Goal: Obtain resource: Download file/media

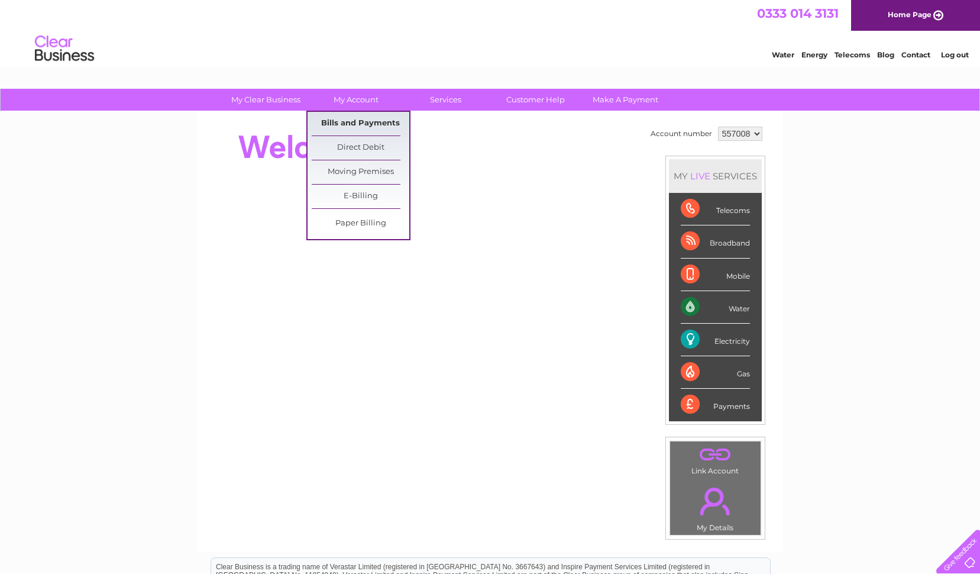
click at [339, 121] on link "Bills and Payments" at bounding box center [361, 124] width 98 height 24
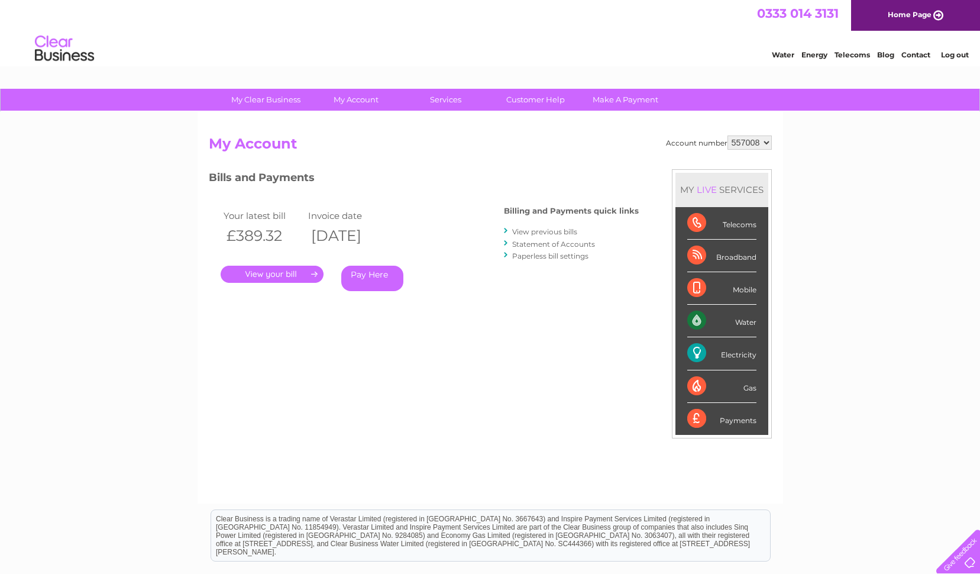
click at [270, 275] on link "." at bounding box center [272, 274] width 103 height 17
click at [281, 272] on link "." at bounding box center [272, 274] width 103 height 17
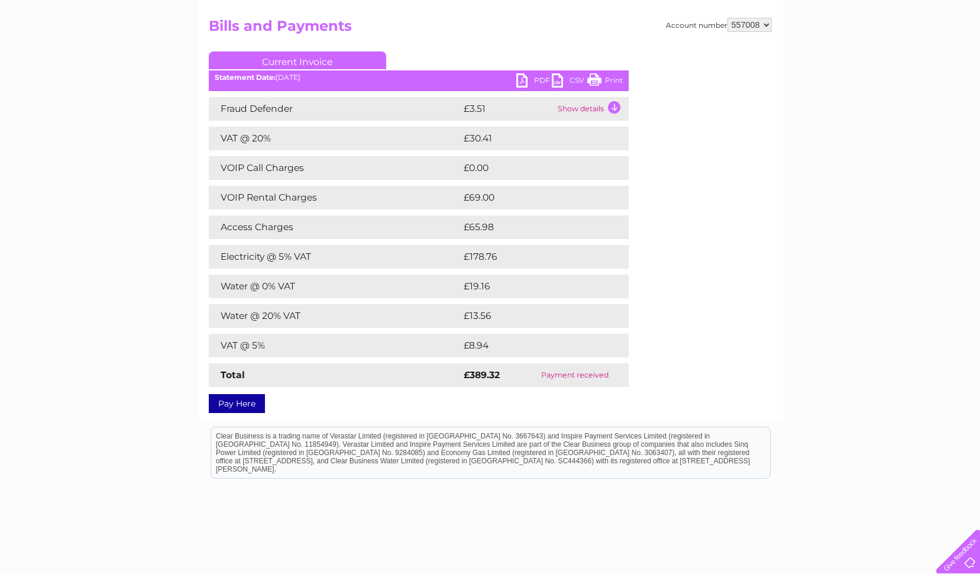
scroll to position [118, 0]
click at [522, 77] on link "PDF" at bounding box center [533, 81] width 35 height 17
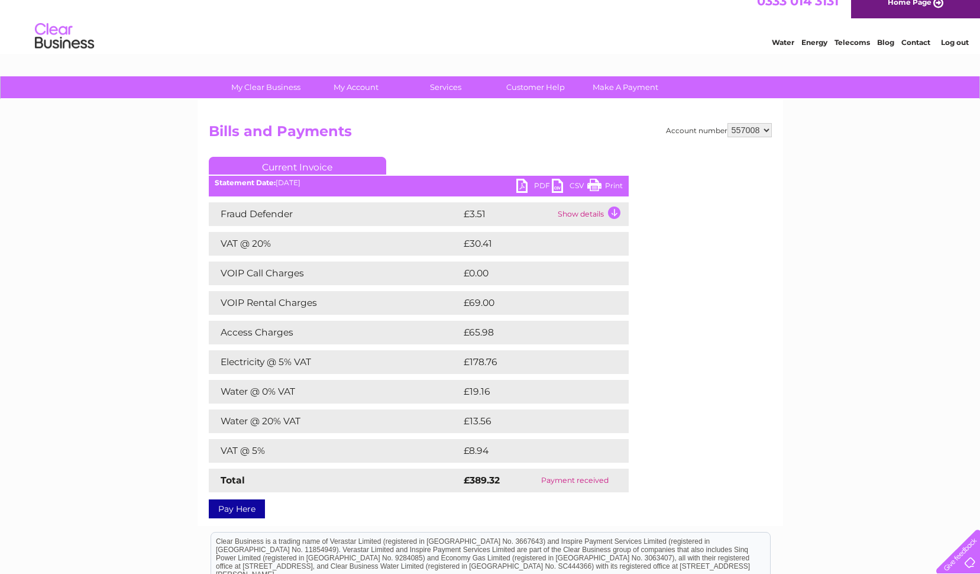
scroll to position [0, 0]
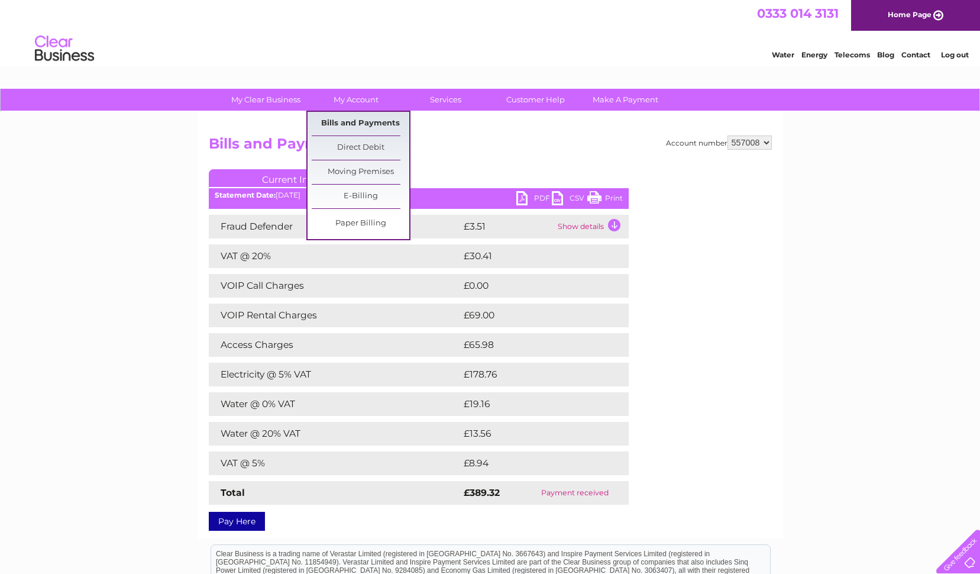
click at [325, 129] on link "Bills and Payments" at bounding box center [361, 124] width 98 height 24
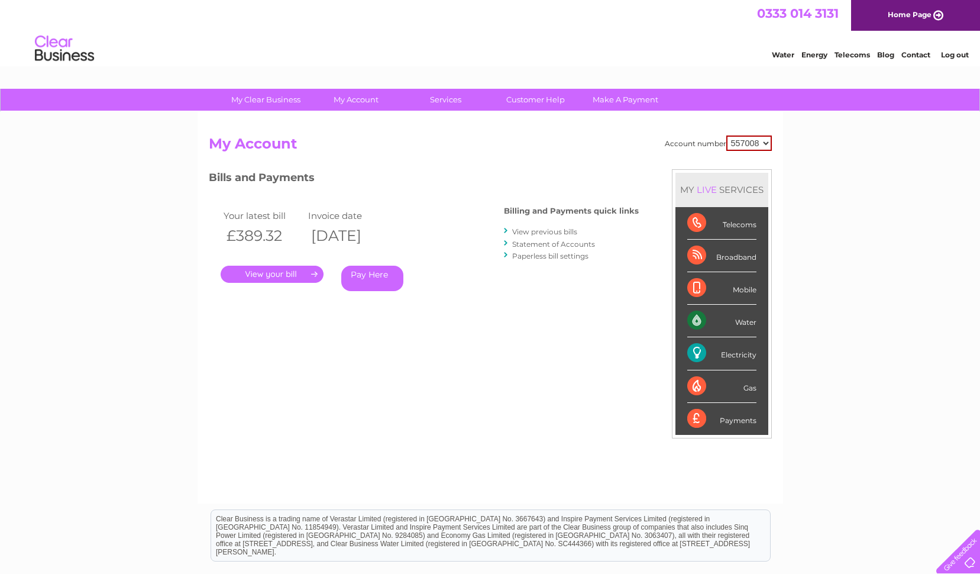
click at [533, 230] on link "View previous bills" at bounding box center [544, 231] width 65 height 9
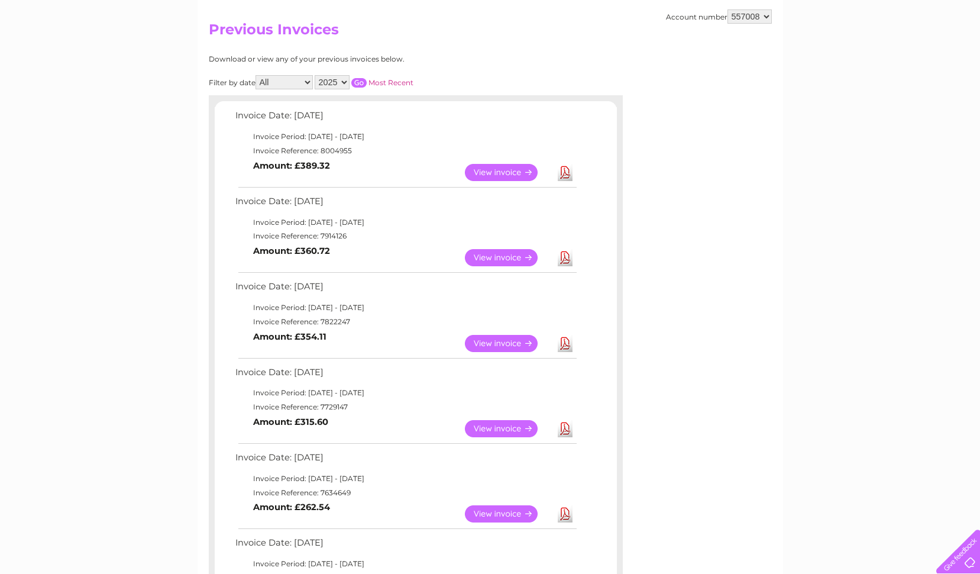
scroll to position [118, 0]
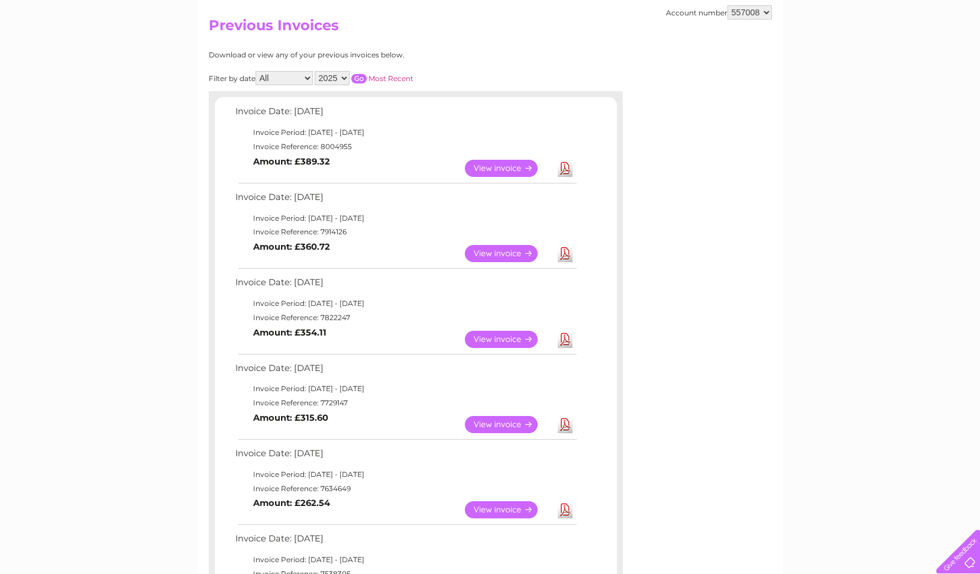
click at [513, 253] on link "View" at bounding box center [508, 253] width 87 height 17
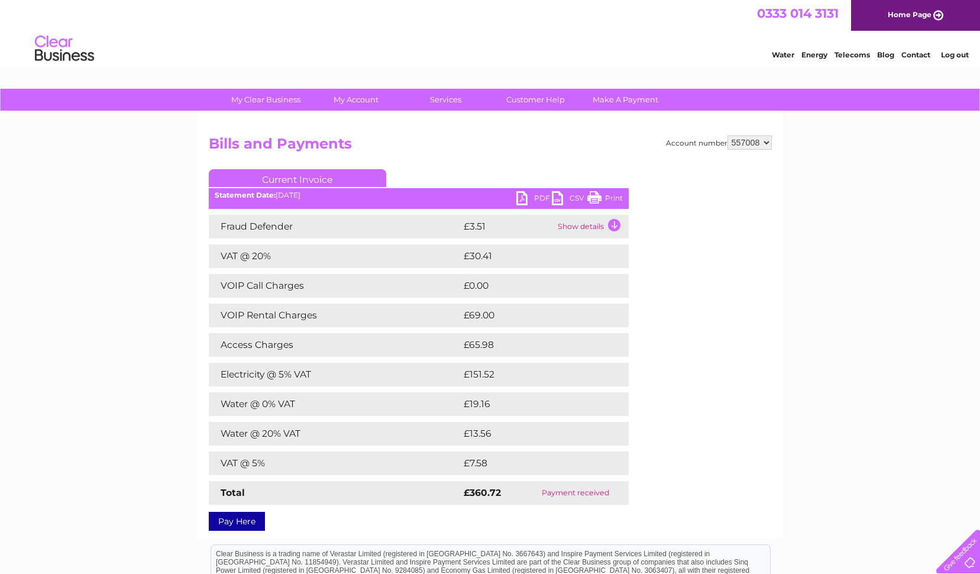
click at [525, 195] on link "PDF" at bounding box center [533, 199] width 35 height 17
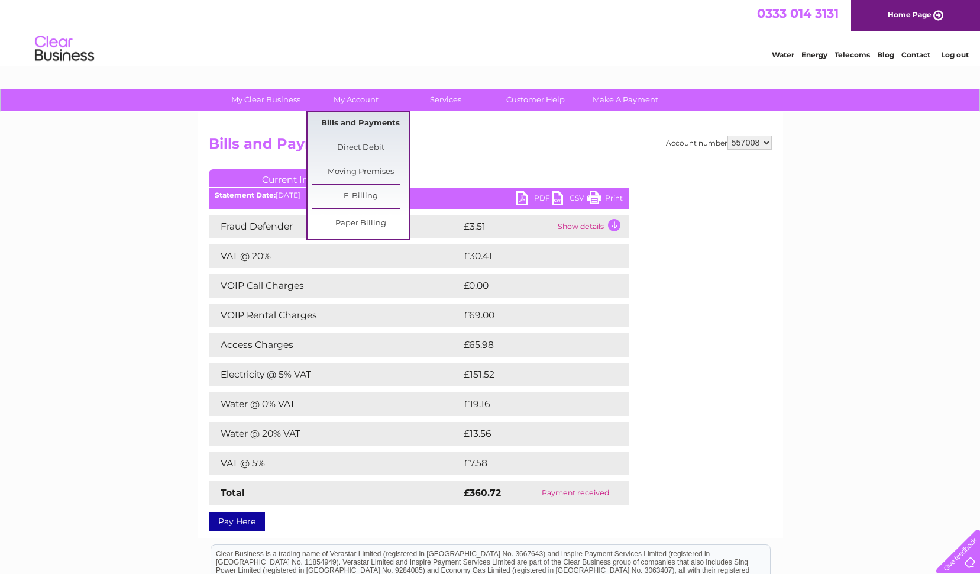
click at [338, 123] on link "Bills and Payments" at bounding box center [361, 124] width 98 height 24
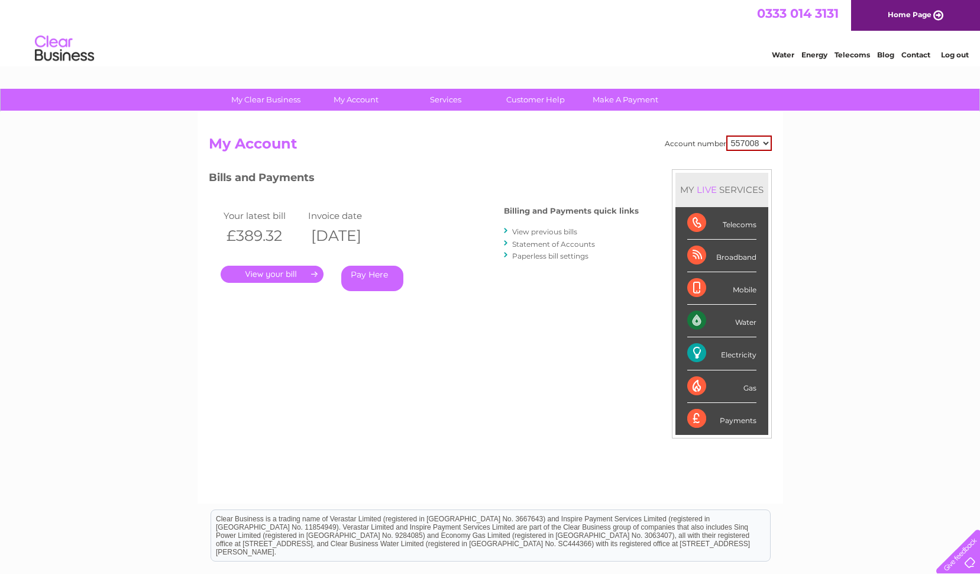
click at [537, 231] on link "View previous bills" at bounding box center [544, 231] width 65 height 9
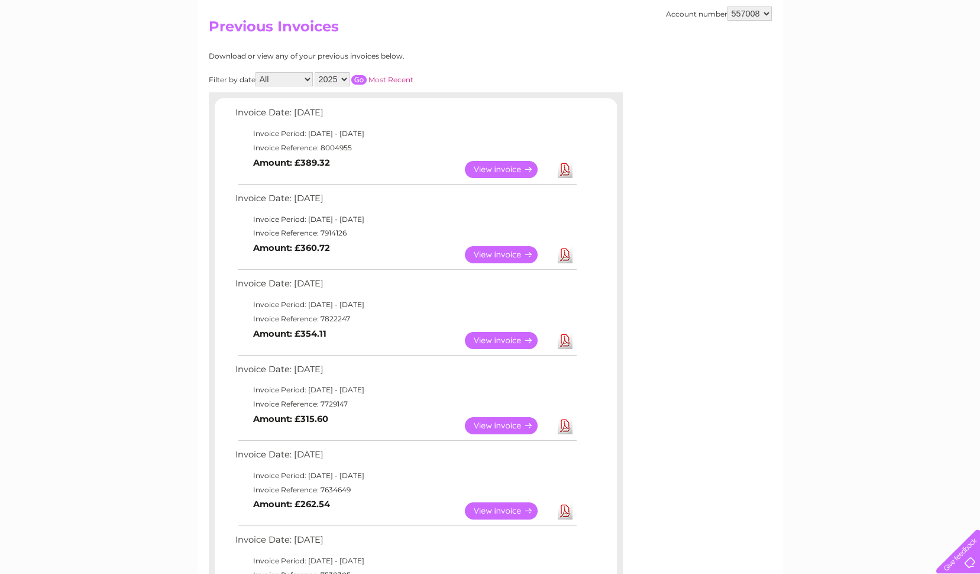
scroll to position [118, 0]
click at [500, 339] on link "View" at bounding box center [508, 339] width 87 height 17
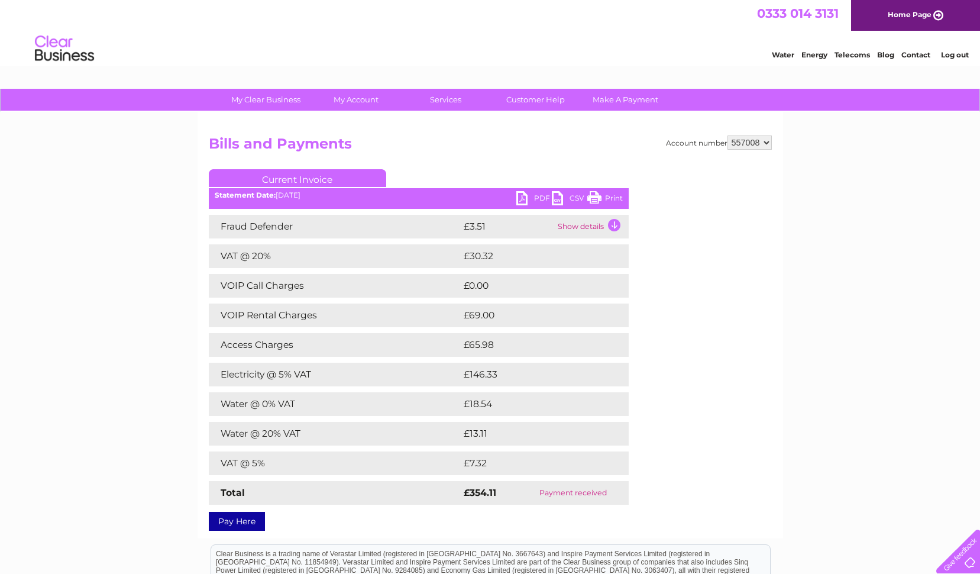
click at [521, 198] on link "PDF" at bounding box center [533, 199] width 35 height 17
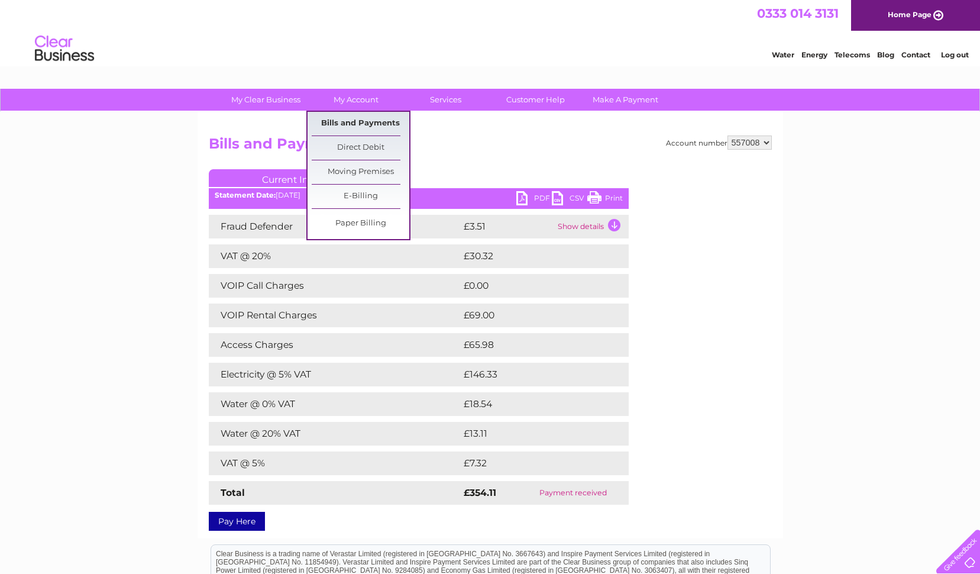
click at [339, 125] on link "Bills and Payments" at bounding box center [361, 124] width 98 height 24
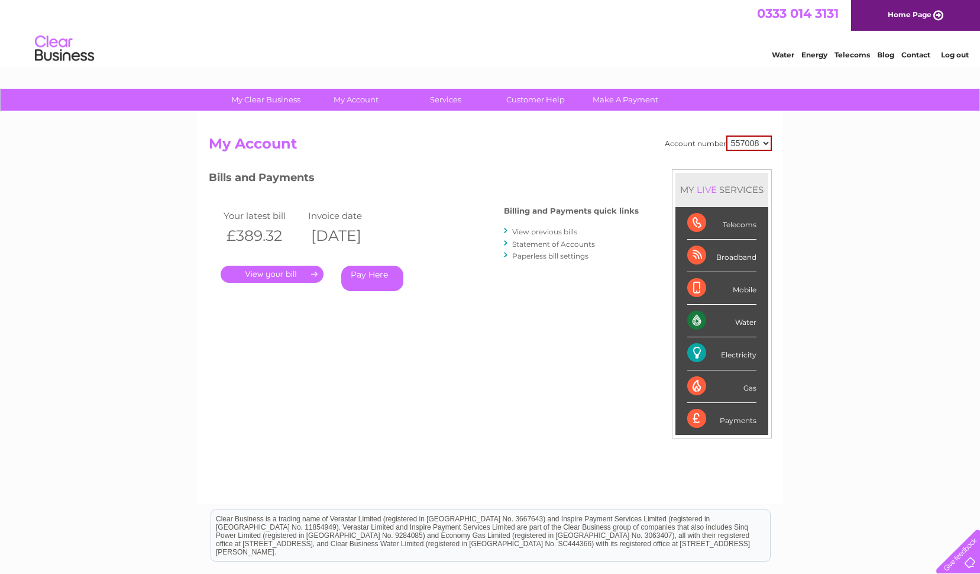
click at [530, 232] on link "View previous bills" at bounding box center [544, 231] width 65 height 9
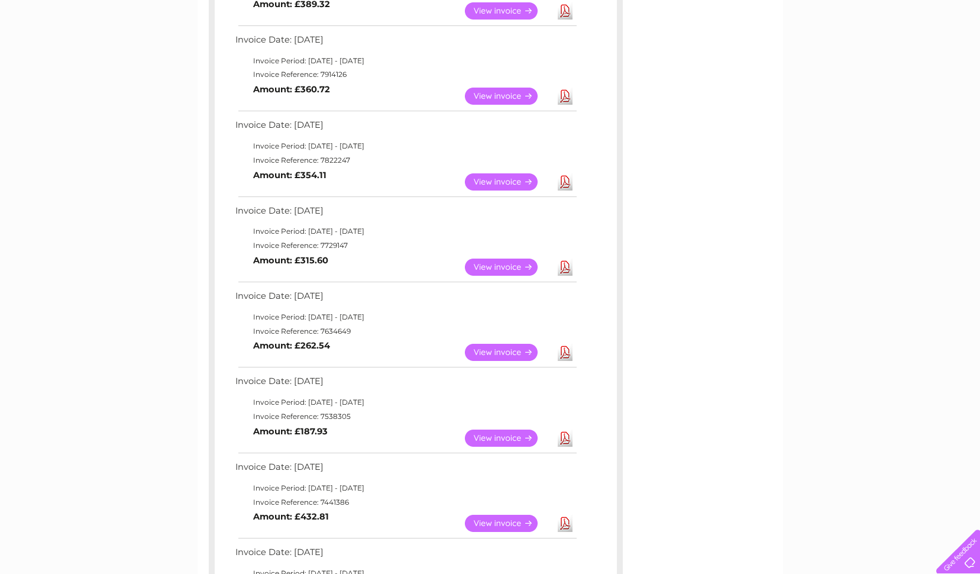
scroll to position [296, 0]
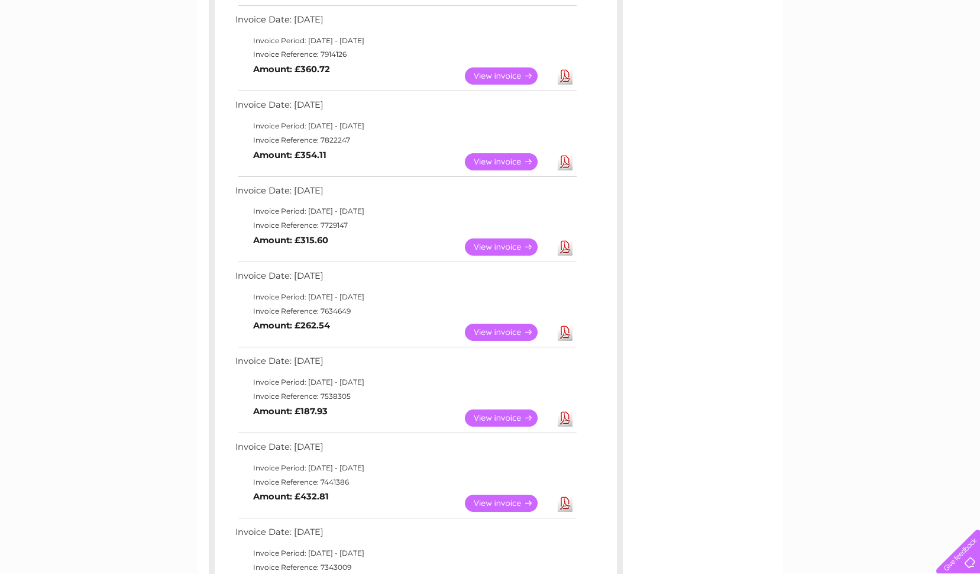
click at [487, 246] on link "View" at bounding box center [508, 246] width 87 height 17
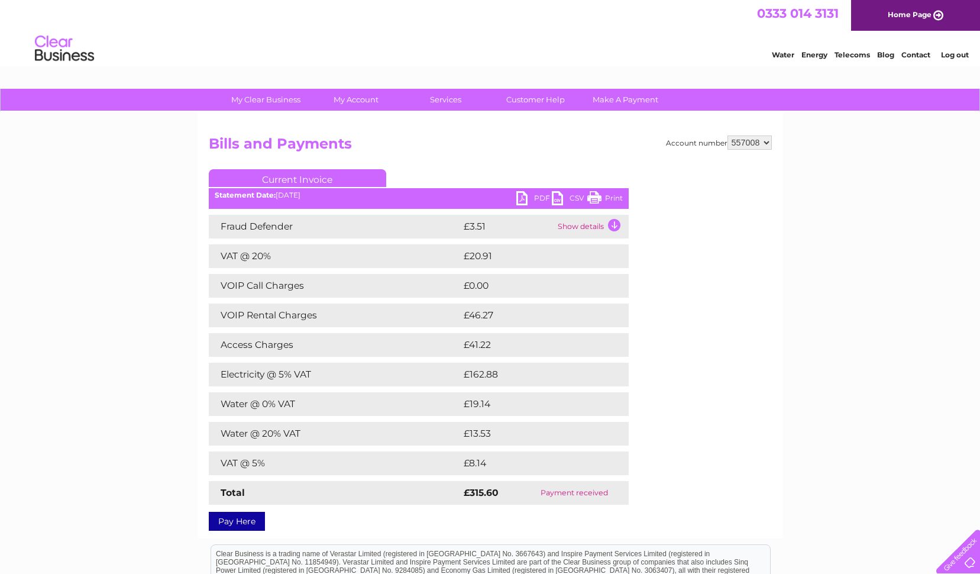
click at [525, 195] on link "PDF" at bounding box center [533, 199] width 35 height 17
click at [838, 248] on div "My Clear Business Login Details My Details My Preferences Link Account My Accou…" at bounding box center [490, 415] width 980 height 652
